Goal: Download file/media

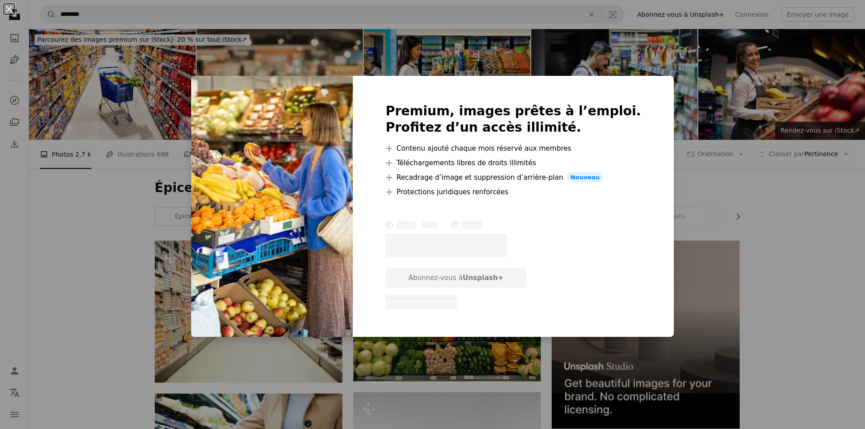
scroll to position [863, 0]
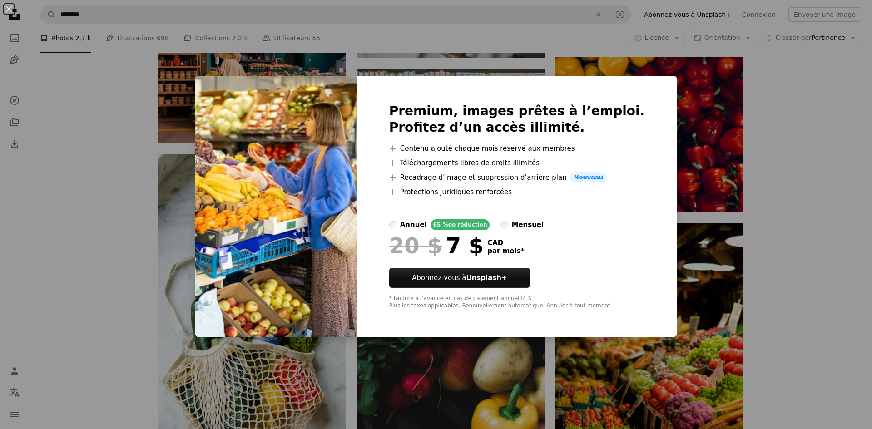
click at [54, 184] on div "An X shape Premium, images prêtes à l’emploi. Profitez d’un accès illimité. A p…" at bounding box center [436, 214] width 872 height 429
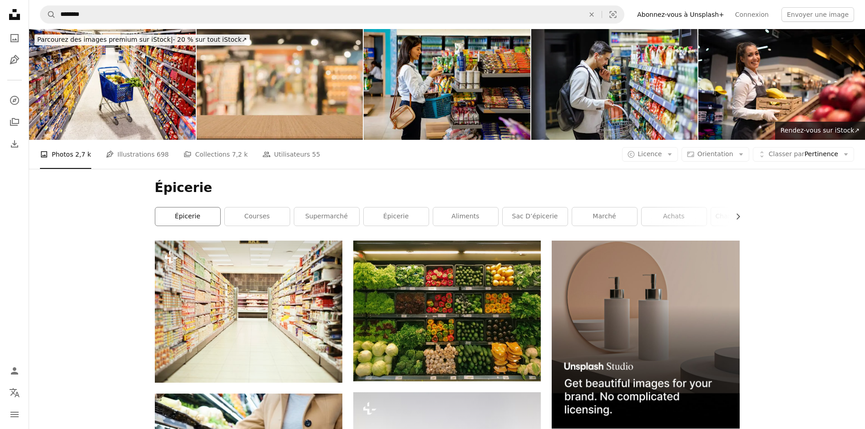
click at [195, 207] on link "épicerie" at bounding box center [187, 216] width 65 height 18
click at [390, 207] on link "Épicerie" at bounding box center [396, 216] width 65 height 18
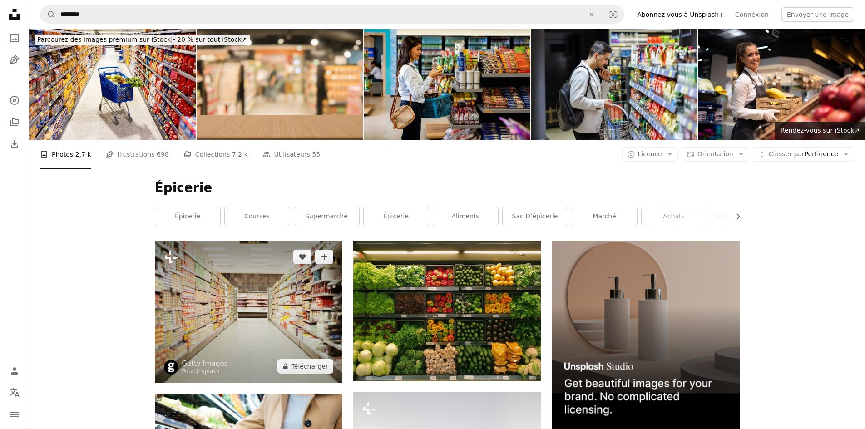
click at [279, 241] on img at bounding box center [249, 312] width 188 height 142
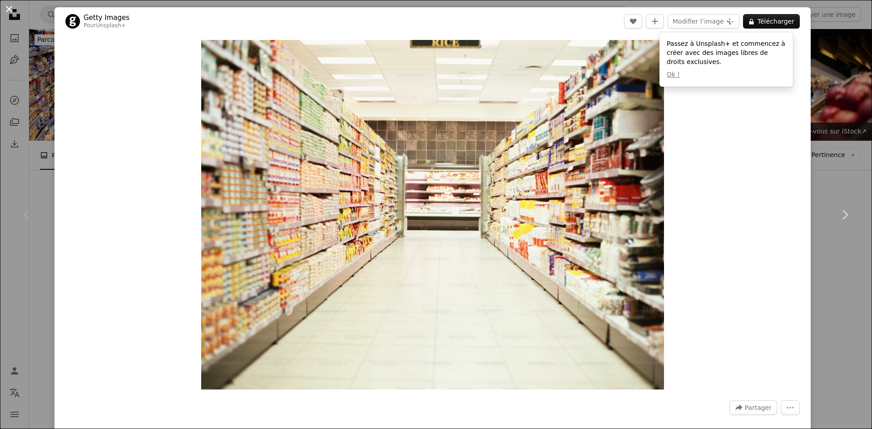
click at [10, 11] on button "An X shape" at bounding box center [9, 9] width 11 height 11
